Goal: Task Accomplishment & Management: Complete application form

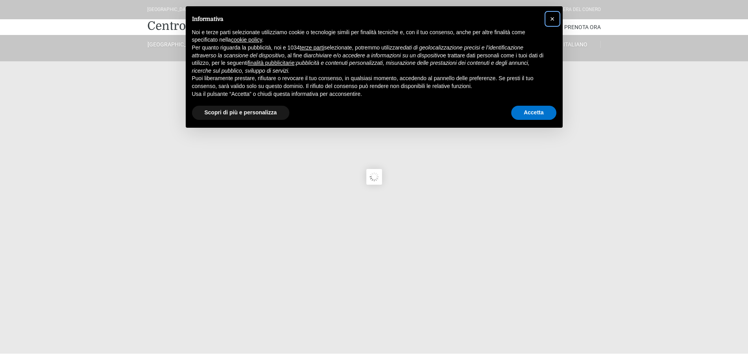
click at [551, 19] on span "×" at bounding box center [552, 19] width 5 height 9
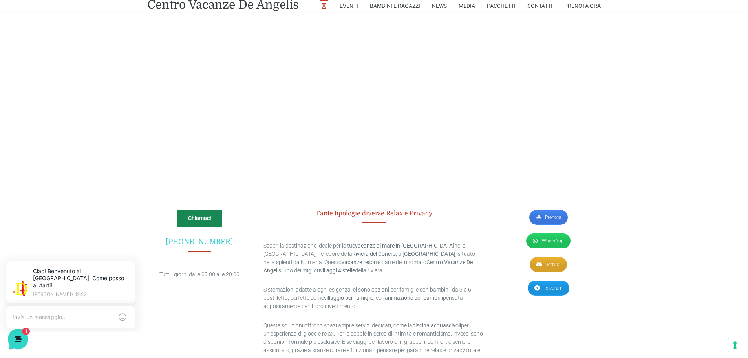
scroll to position [2161, 0]
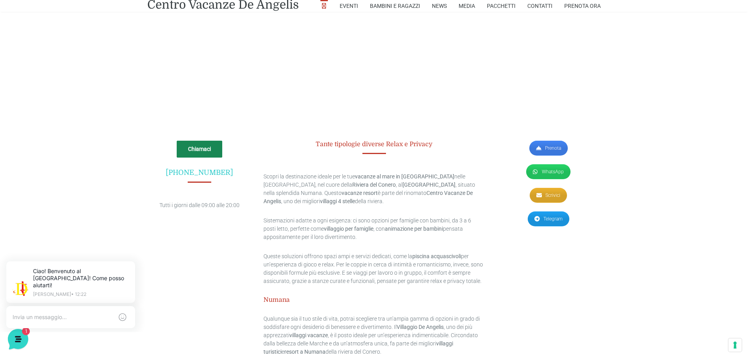
click at [547, 190] on link "Scrivici" at bounding box center [548, 195] width 37 height 15
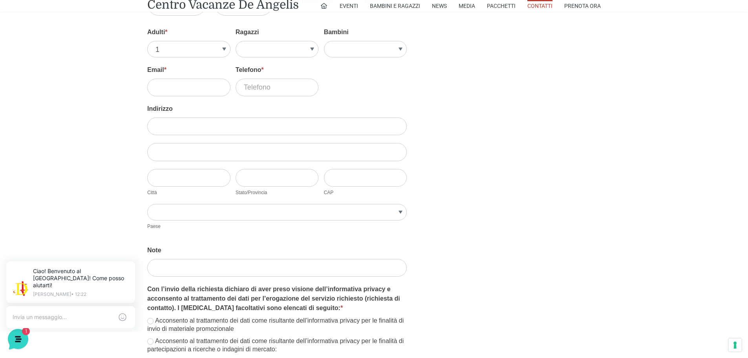
scroll to position [1100, 0]
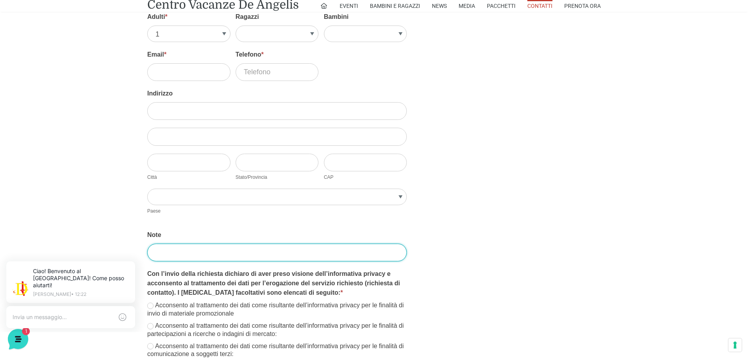
click at [174, 248] on input "Note" at bounding box center [277, 253] width 260 height 18
paste input "Buongiorno, sarei interessato ad un preventivo all inclusive (pensione completa…"
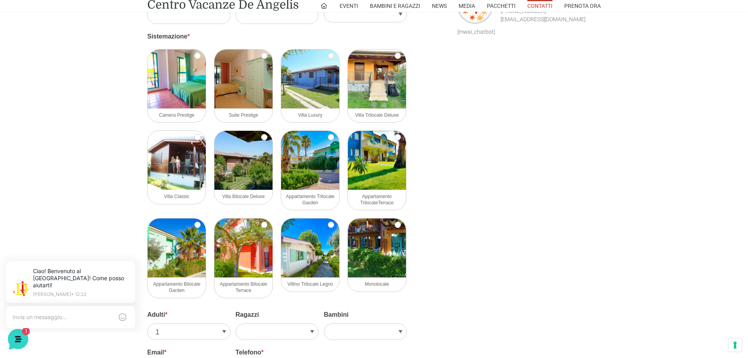
scroll to position [943, 0]
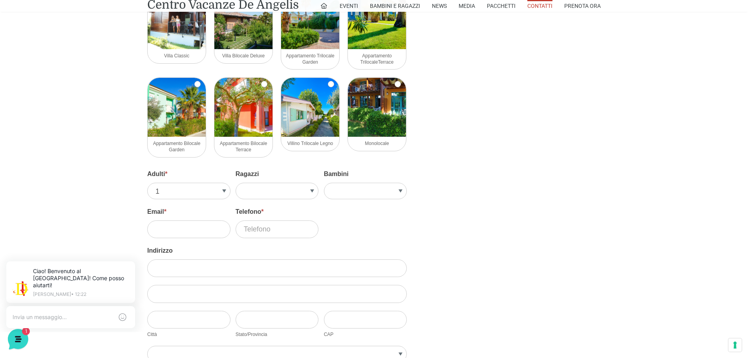
type input "Buongiorno, sarei interessato ad un preventivo all inclusive (pensione completa…"
click at [224, 190] on select "1 2 3 4 5" at bounding box center [188, 191] width 83 height 17
select select "2"
click at [147, 183] on select "1 2 3 4 5" at bounding box center [188, 191] width 83 height 17
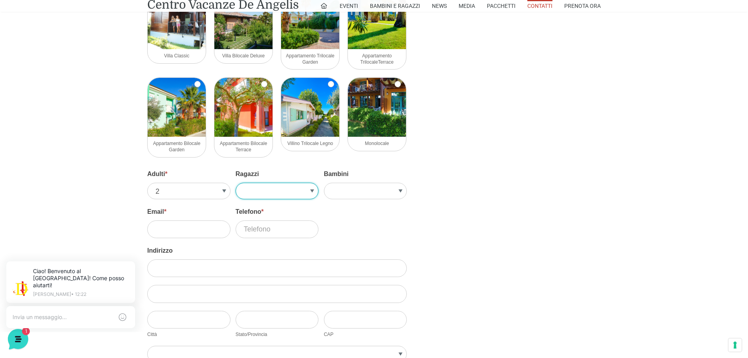
click at [282, 187] on select "1 2 3 4" at bounding box center [277, 191] width 83 height 17
select select "1"
click at [236, 183] on select "1 2 3 4" at bounding box center [277, 191] width 83 height 17
click at [334, 191] on select "1 2 3 4 5" at bounding box center [365, 191] width 83 height 17
click at [172, 226] on input "Email *" at bounding box center [188, 229] width 83 height 18
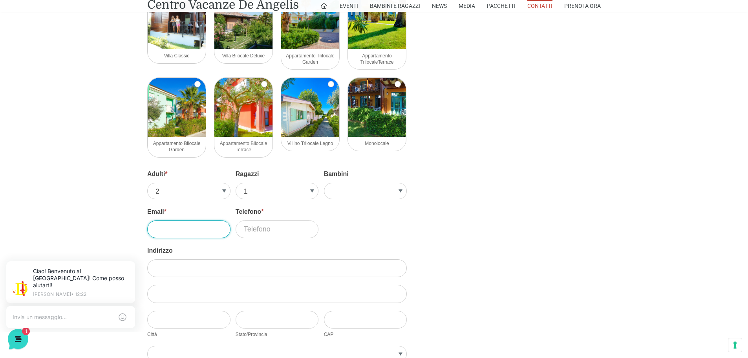
type input "lucalodovichi@yahoo.it"
type input "luca"
type input "lodovichi"
type input "3332315873"
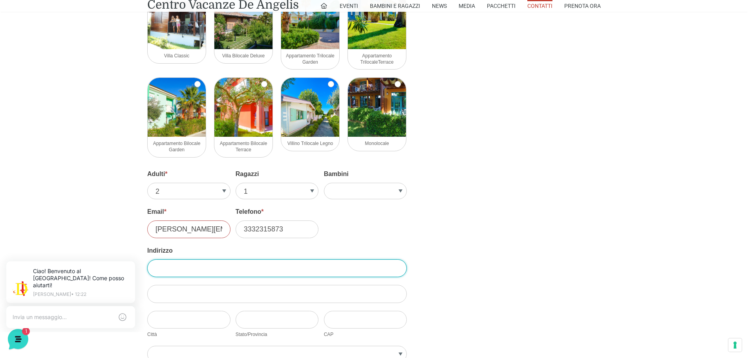
type input "via trasimeno secondo,16"
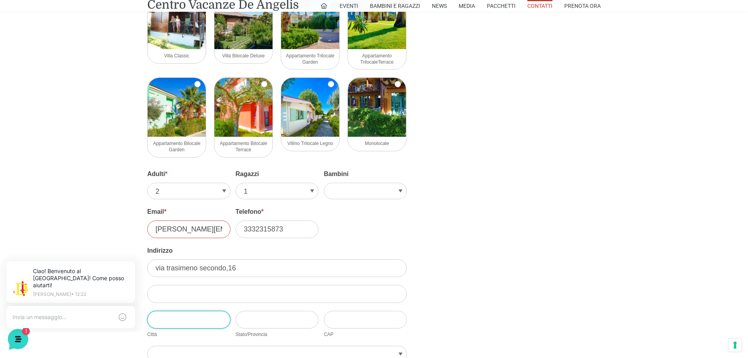
type input "castiglione del lago"
type input "PERUGIA"
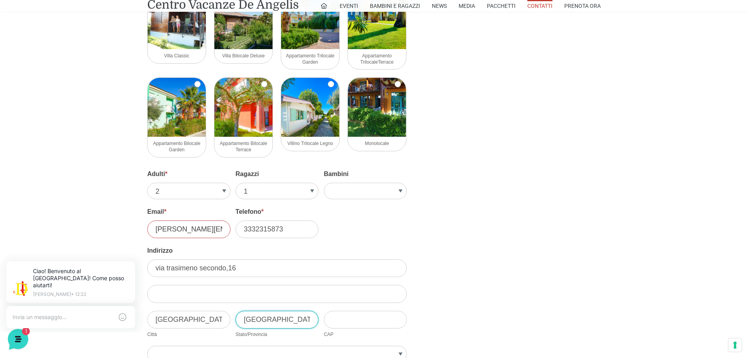
type input "06061"
select select "Italia"
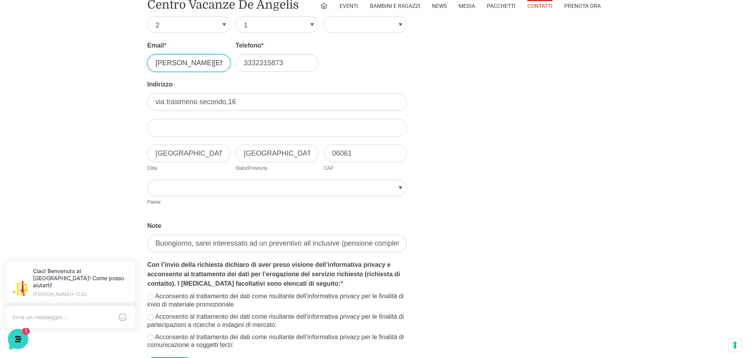
scroll to position [1179, 0]
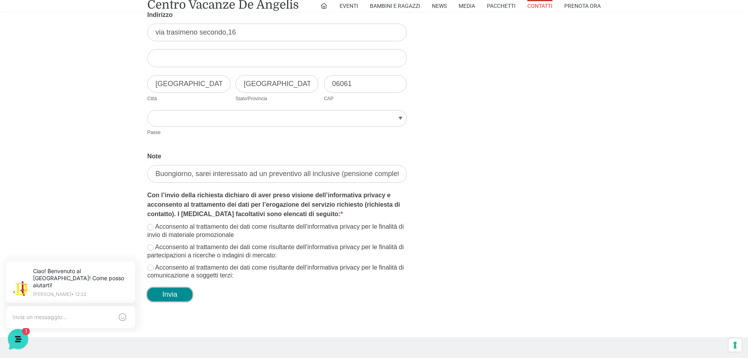
click at [171, 299] on button "Invia" at bounding box center [169, 295] width 45 height 14
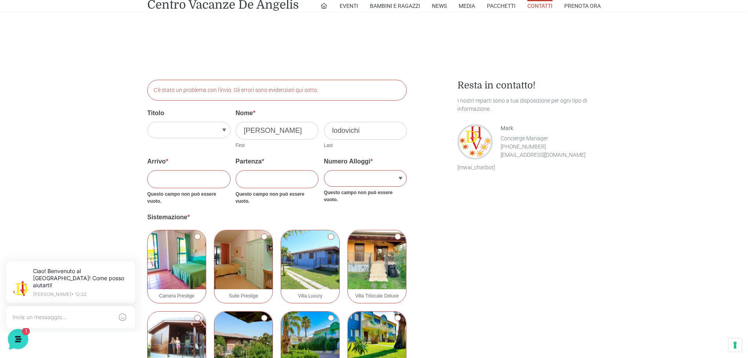
click at [176, 176] on input "Arrivo *" at bounding box center [188, 179] width 83 height 18
click at [171, 183] on input "Arrivo *" at bounding box center [188, 179] width 83 height 18
type input "26/08/2025"
click at [259, 182] on input "Partenza *" at bounding box center [277, 179] width 83 height 18
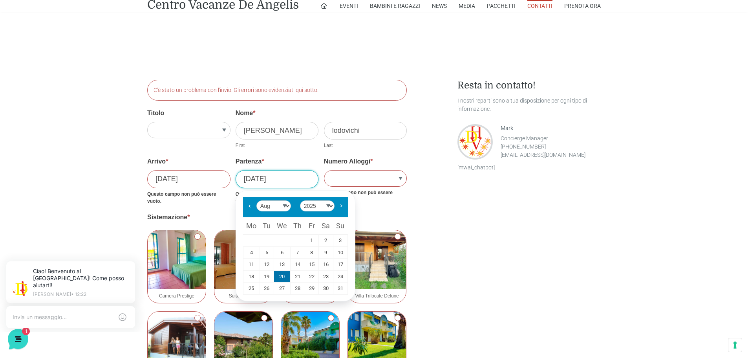
type input "30/08/2025"
click at [329, 172] on select "1 2 3 4 5" at bounding box center [365, 178] width 83 height 17
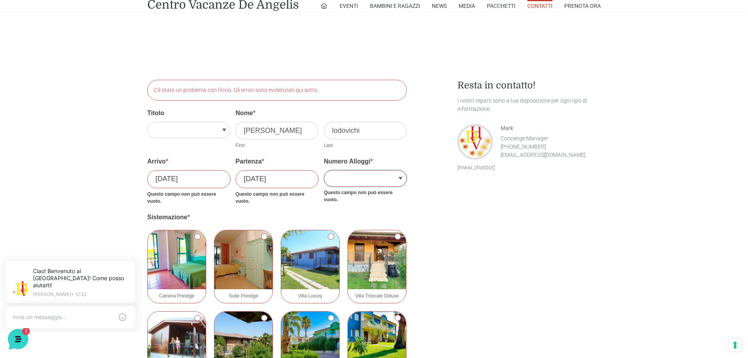
select select "1"
click at [324, 170] on select "1 2 3 4 5" at bounding box center [365, 178] width 83 height 17
click at [229, 131] on select "Sig.re Sig.ra" at bounding box center [188, 130] width 83 height 17
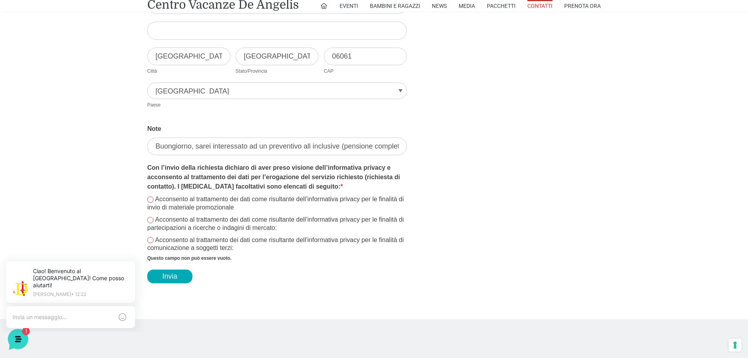
scroll to position [1335, 0]
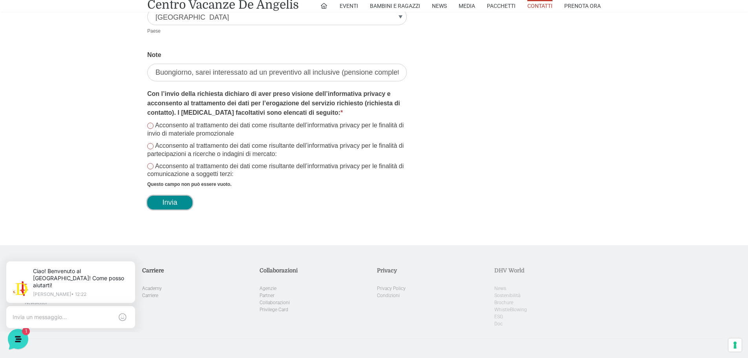
click at [182, 200] on button "Invia" at bounding box center [169, 203] width 45 height 14
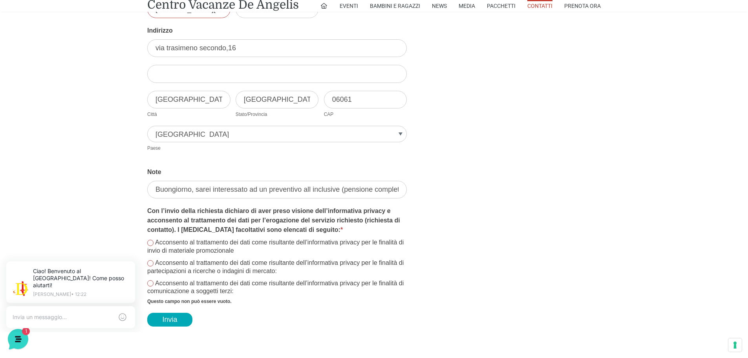
scroll to position [1217, 0]
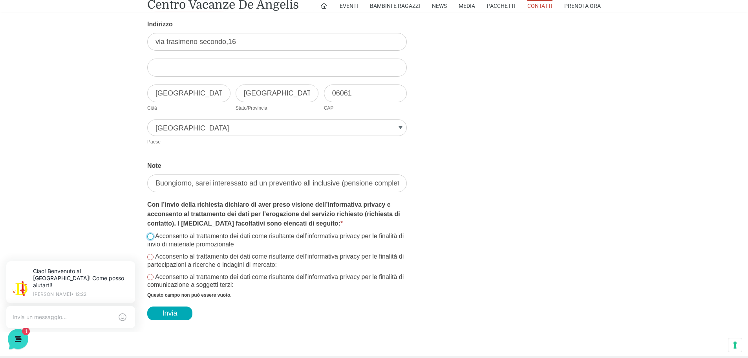
click at [151, 237] on input "Acconsento al trattamento dei dati come risultante dell’informativa privacy per…" at bounding box center [150, 236] width 6 height 6
checkbox input "true"
click at [150, 251] on div "Acconsento al trattamento dei dati come risultante dell’informativa privacy per…" at bounding box center [277, 260] width 260 height 57
click at [151, 259] on input "Acconsento al trattamento dei dati come risultante dell’informativa privacy per…" at bounding box center [150, 257] width 6 height 6
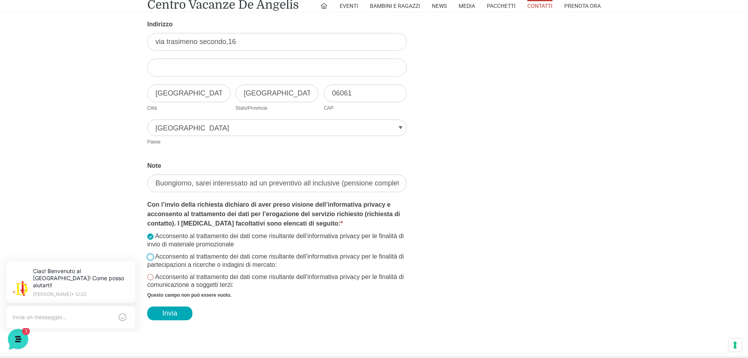
checkbox input "true"
click at [151, 275] on input "Acconsento al trattamento dei dati come risultante dell’informativa privacy per…" at bounding box center [150, 277] width 6 height 6
checkbox input "true"
click at [174, 316] on button "Invia" at bounding box center [169, 313] width 45 height 14
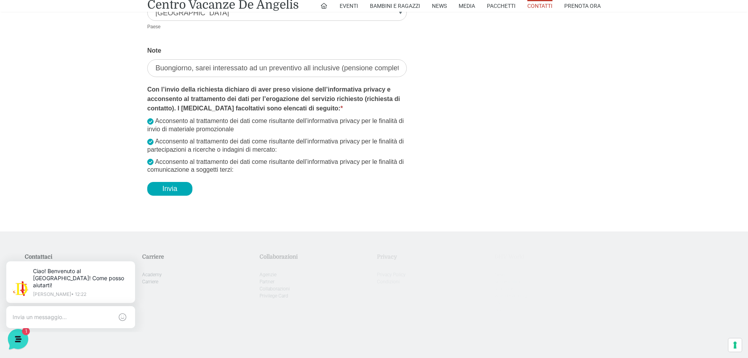
scroll to position [1374, 0]
